Goal: Task Accomplishment & Management: Manage account settings

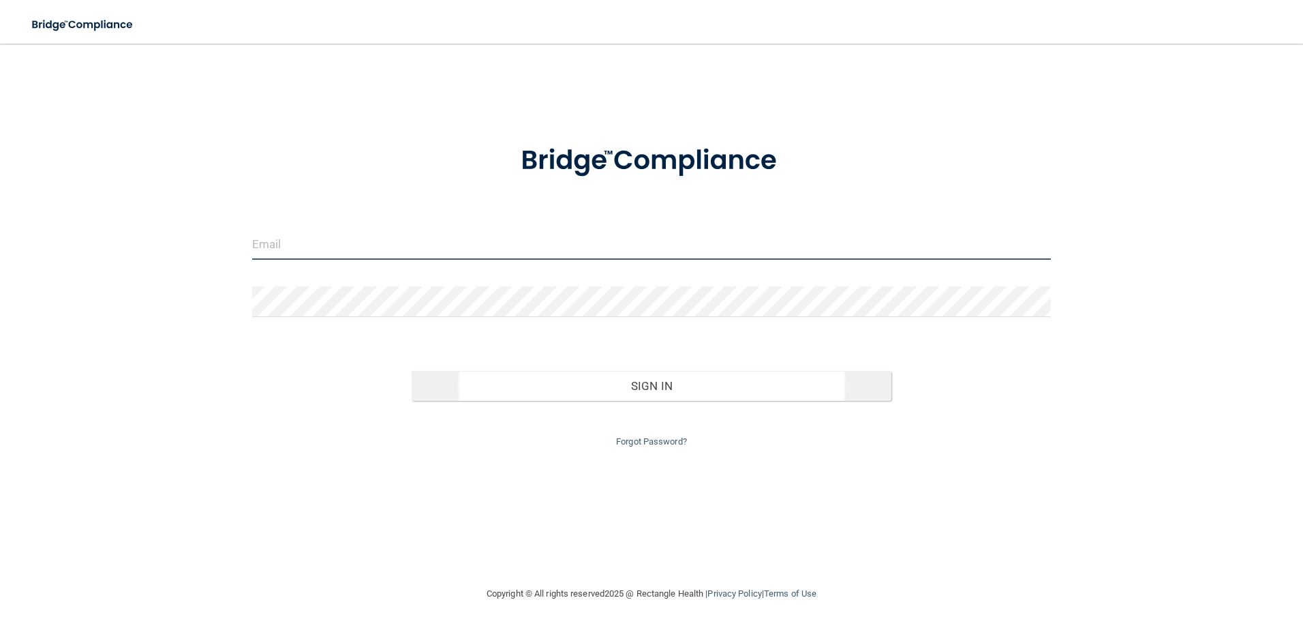
type input "[EMAIL_ADDRESS][DOMAIN_NAME]"
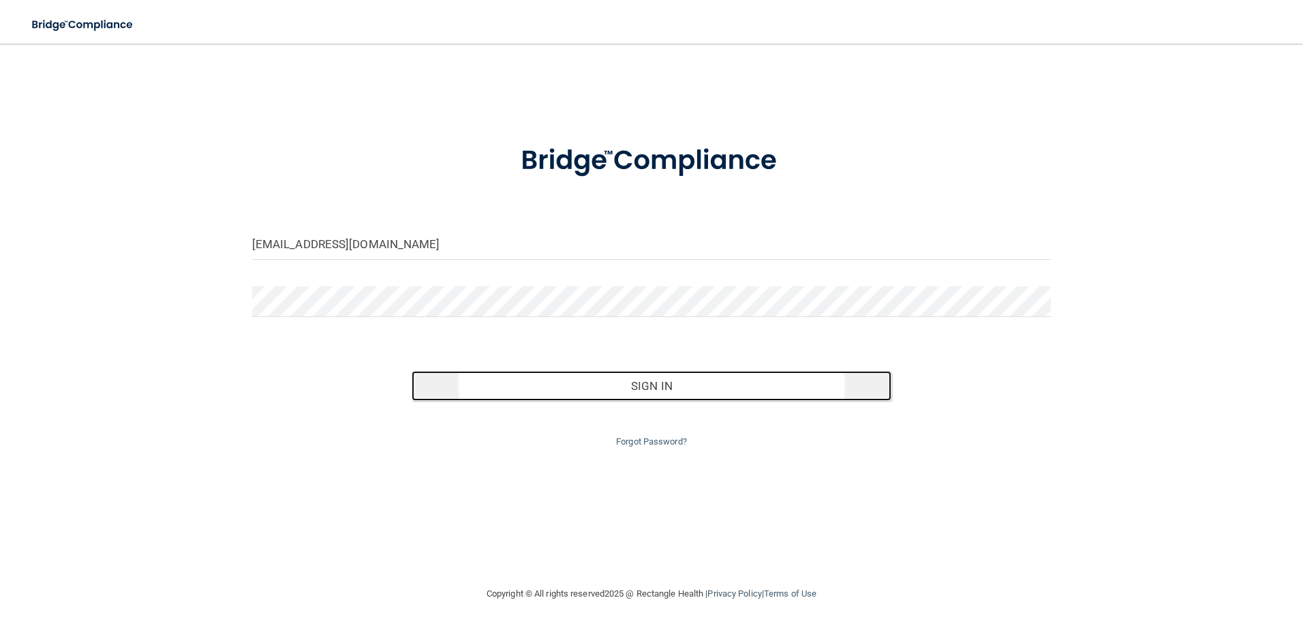
click at [678, 388] on button "Sign In" at bounding box center [652, 386] width 480 height 30
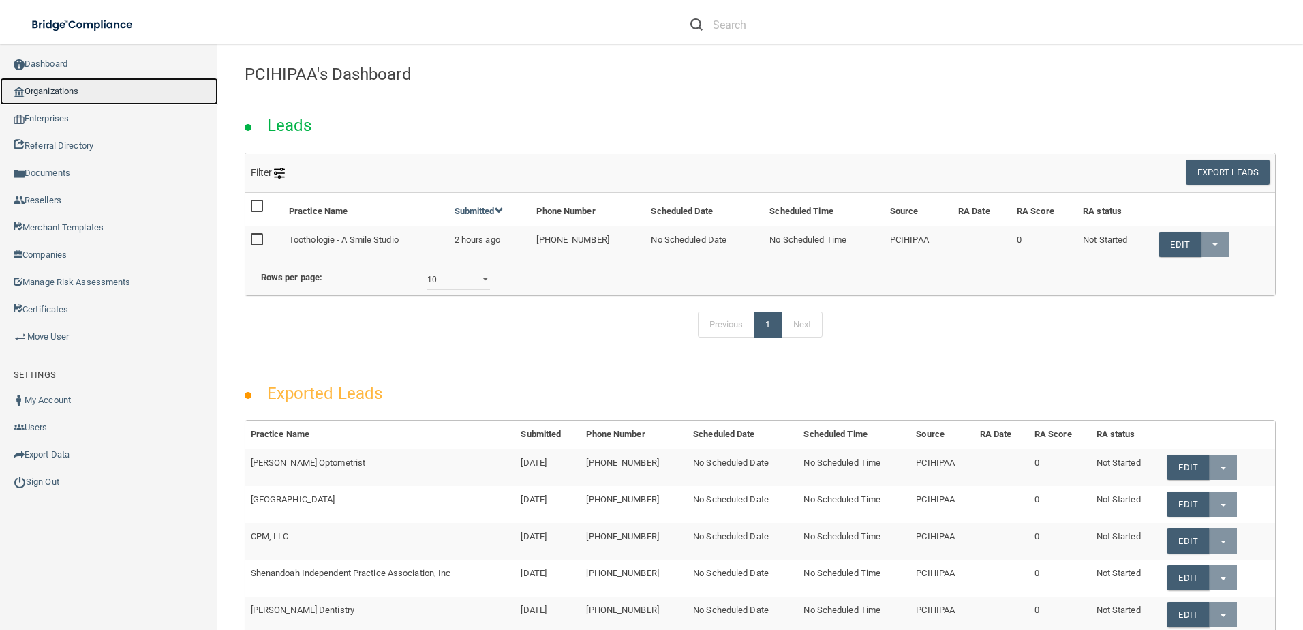
click at [80, 95] on link "Organizations" at bounding box center [109, 91] width 218 height 27
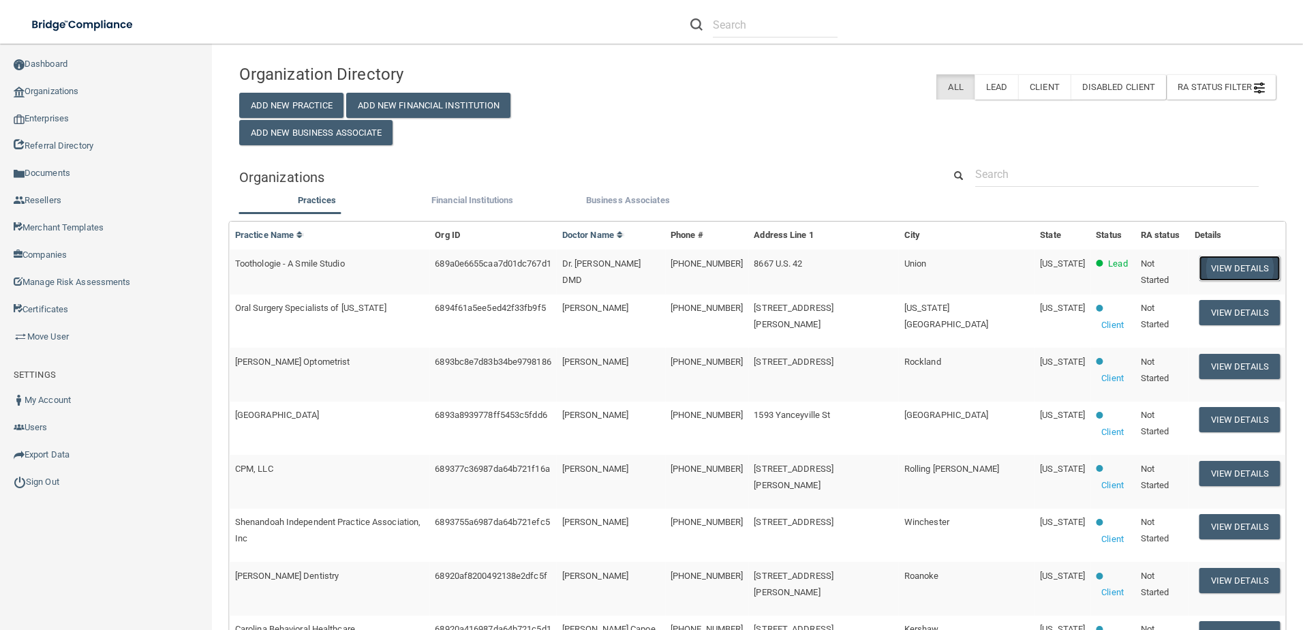
click at [1222, 273] on button "View Details" at bounding box center [1240, 268] width 80 height 25
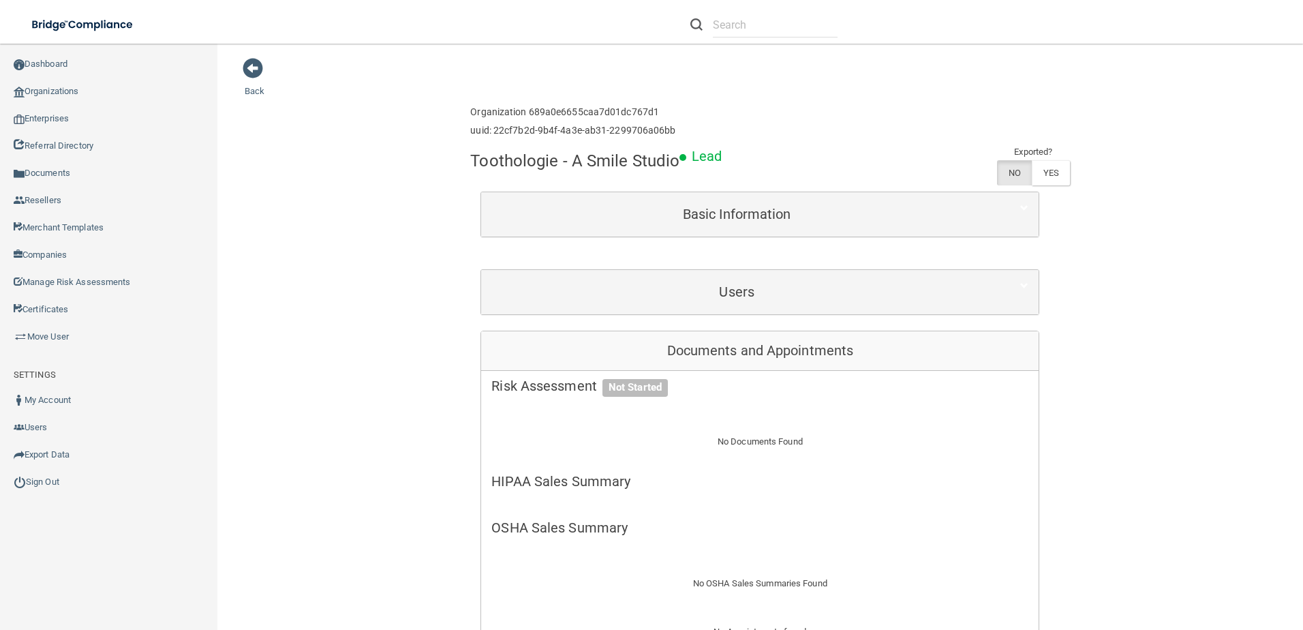
scroll to position [341, 0]
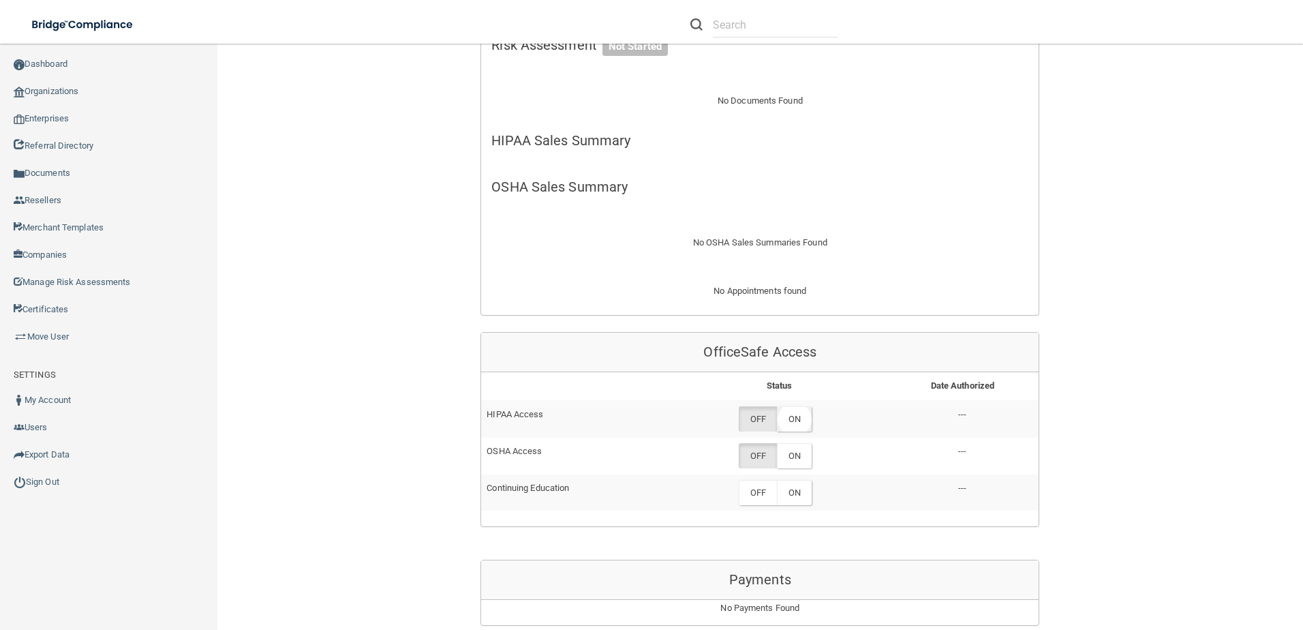
click at [806, 424] on label "ON" at bounding box center [794, 418] width 35 height 25
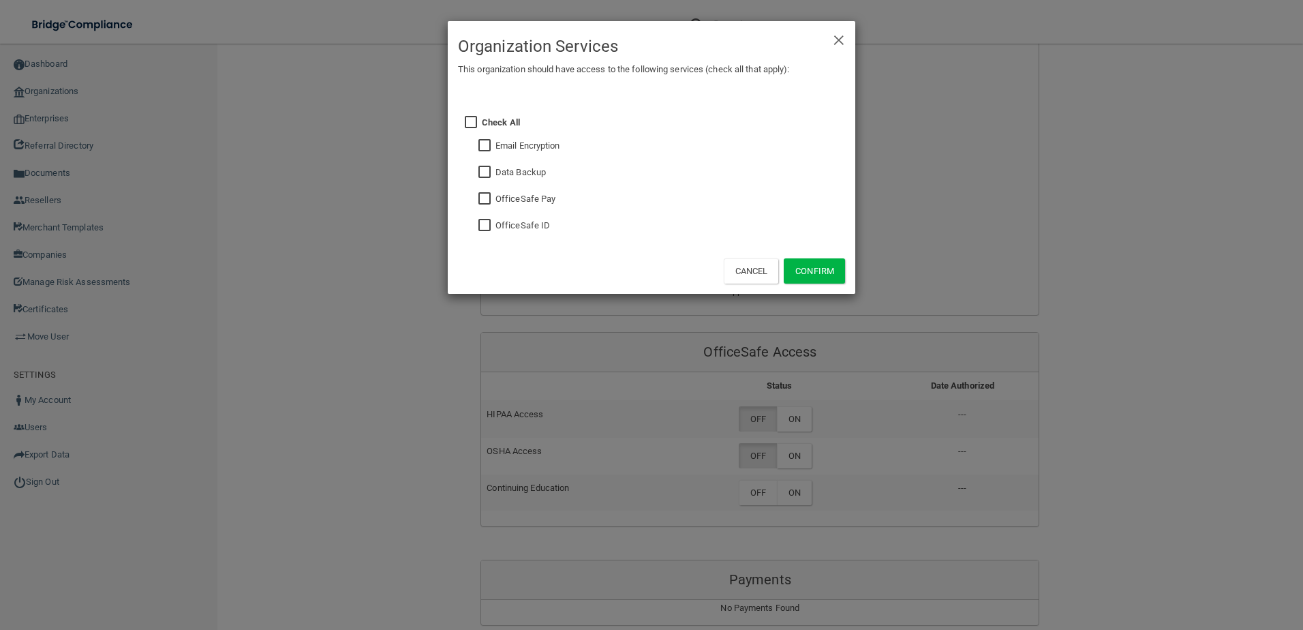
click at [478, 222] on div "Check All Email Encryption Data Backup OfficeSafe Pay OfficeSafe ID" at bounding box center [664, 172] width 384 height 150
click at [484, 224] on input "checkbox" at bounding box center [486, 225] width 16 height 11
checkbox input "true"
click at [794, 263] on button "Confirm" at bounding box center [814, 270] width 61 height 25
click at [774, 459] on div "× Close Organization Services This organization should have access to the follo…" at bounding box center [651, 315] width 1303 height 630
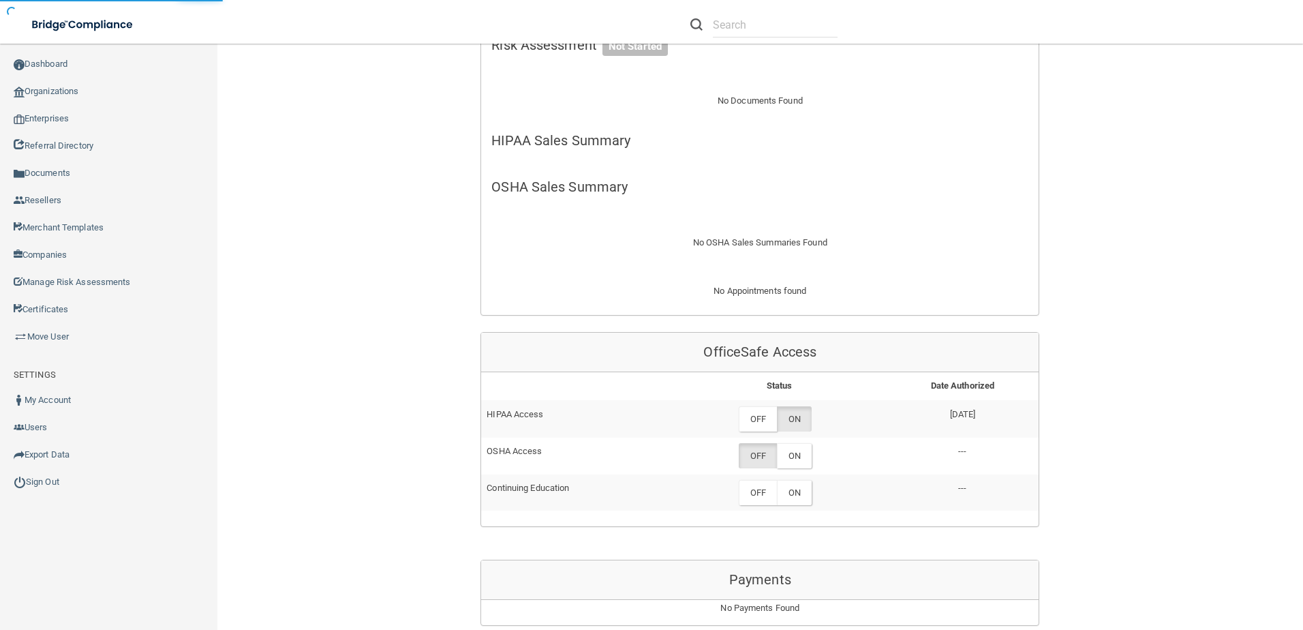
click at [805, 459] on label "ON" at bounding box center [794, 455] width 35 height 25
